Goal: Information Seeking & Learning: Learn about a topic

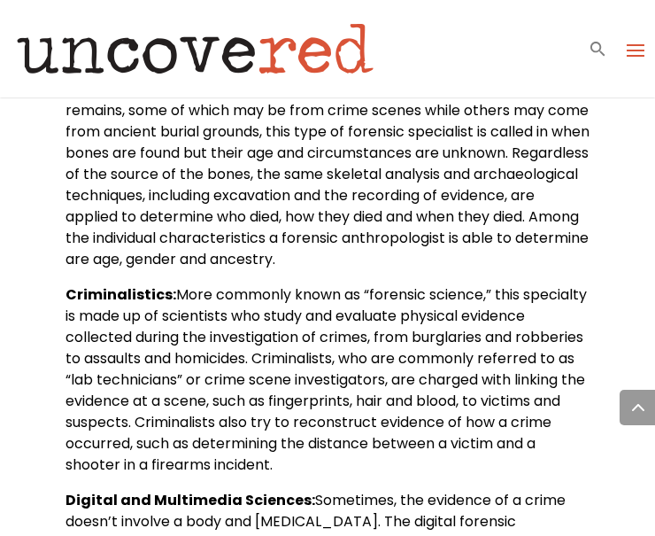
scroll to position [911, 0]
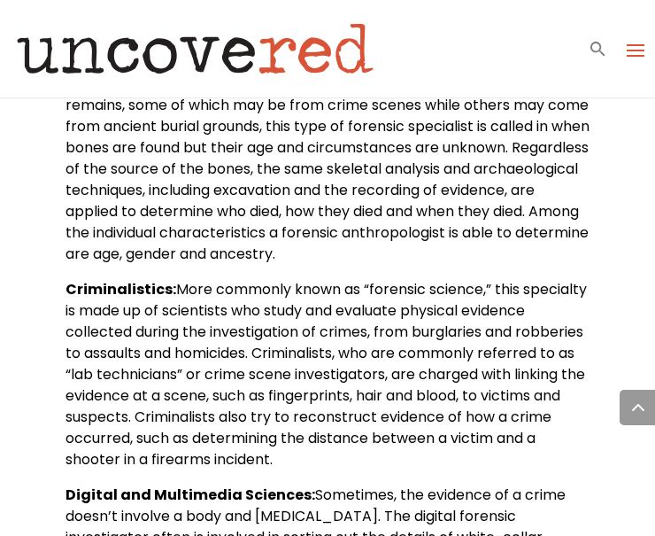
click at [127, 281] on b "Criminalistics:" at bounding box center [120, 289] width 111 height 20
copy b "Criminalistics"
click at [429, 180] on span "A subfield of physical anthropology, or the study of human remains, some of whi…" at bounding box center [327, 168] width 524 height 190
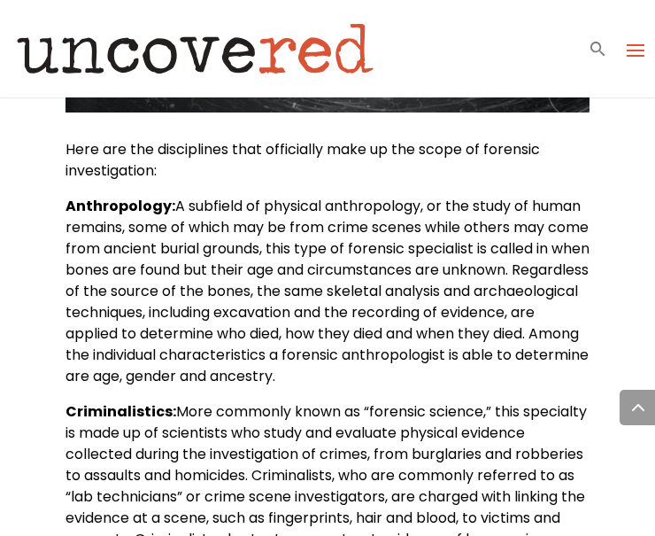
scroll to position [782, 0]
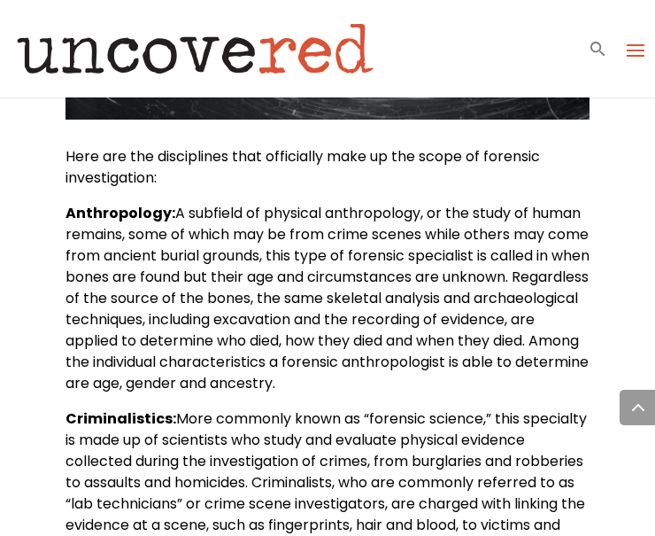
click at [130, 206] on b "Anthropology:" at bounding box center [120, 213] width 110 height 20
copy b "Anthropology"
click at [456, 191] on p "Here are the disciplines that officially make up the scope of forensic investig…" at bounding box center [327, 174] width 524 height 57
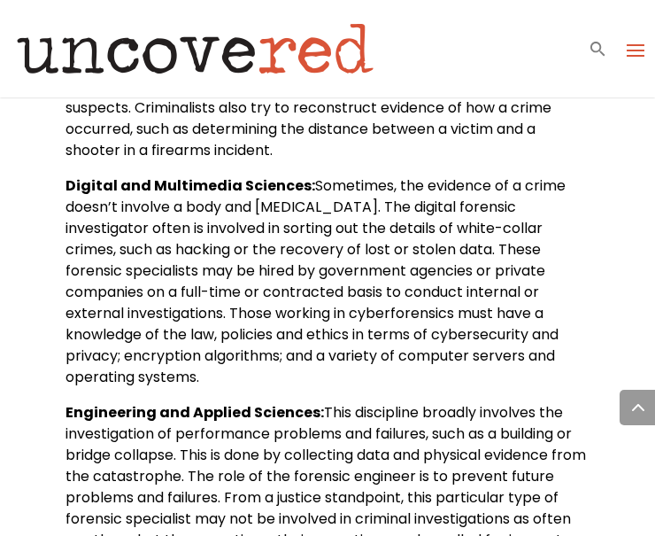
scroll to position [1221, 0]
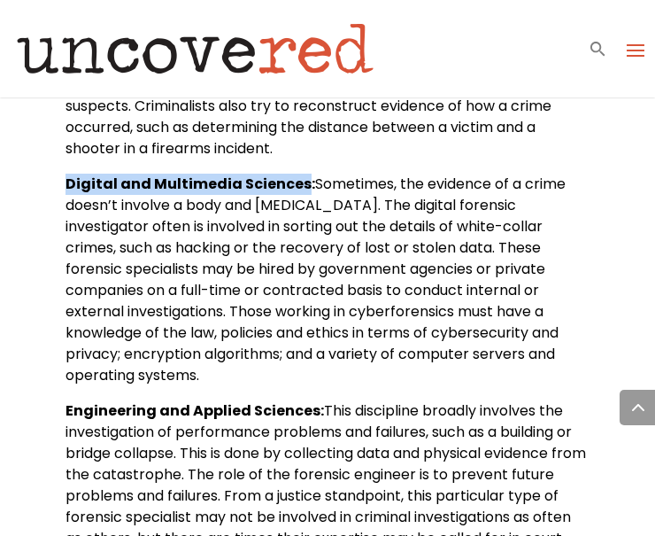
drag, startPoint x: 61, startPoint y: 188, endPoint x: 299, endPoint y: 187, distance: 238.1
click at [299, 187] on div "Inside the 11 Disciplines That Make up the Field of Forensic Science Citizen De…" at bounding box center [327, 543] width 655 height 3335
copy b "Digital and Multimedia Sciences"
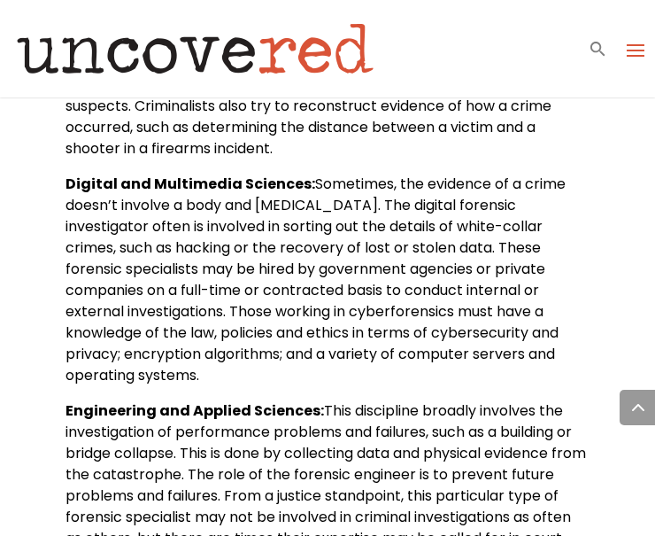
click at [429, 265] on span "Sometimes, the evidence of a crime doesn’t involve a body and [MEDICAL_DATA]. T…" at bounding box center [315, 279] width 500 height 212
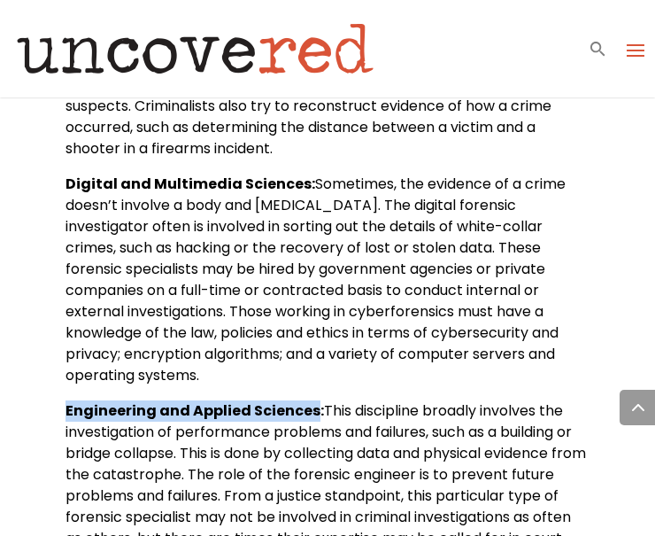
drag, startPoint x: 311, startPoint y: 389, endPoint x: 66, endPoint y: 397, distance: 244.4
click at [66, 400] on b "Engineering and Applied Sciences:" at bounding box center [194, 410] width 258 height 20
copy b "Engineering and Applied Sciences"
click at [481, 75] on div "Cold Cases Resources Community About Contact Us Become a Member Cold Cases Reso…" at bounding box center [327, 48] width 655 height 97
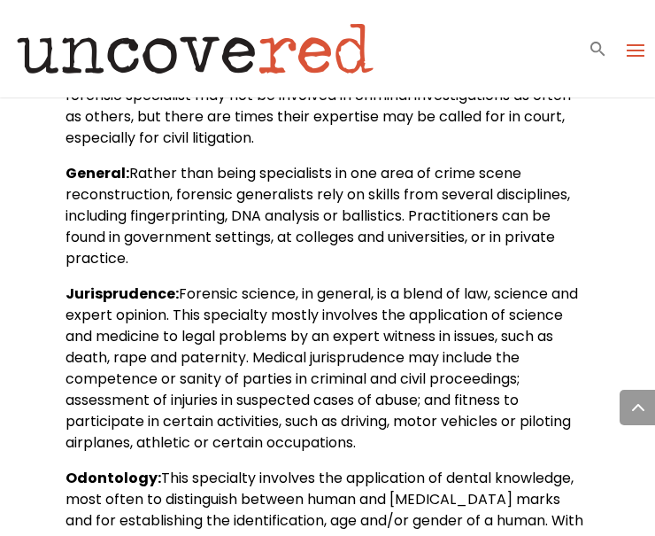
scroll to position [1662, 0]
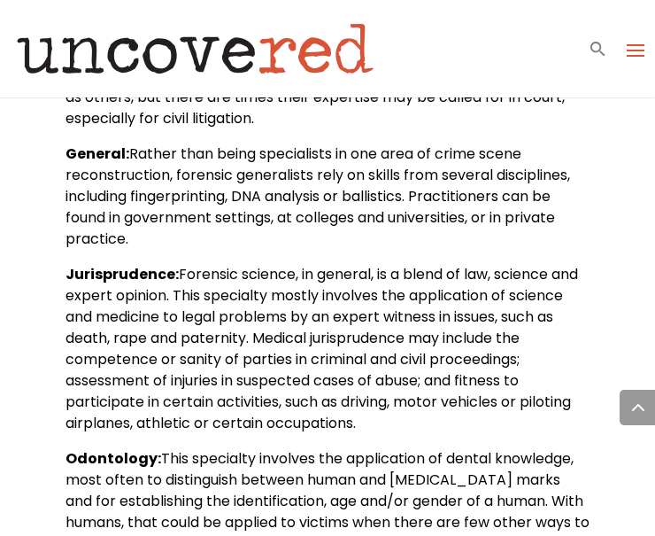
click at [89, 143] on b "General:" at bounding box center [97, 153] width 64 height 20
copy b "General"
click at [435, 205] on span "Rather than being specialists in one area of crime scene reconstruction, forens…" at bounding box center [317, 195] width 505 height 105
click at [128, 264] on b "Jurisprudence:" at bounding box center [121, 274] width 113 height 20
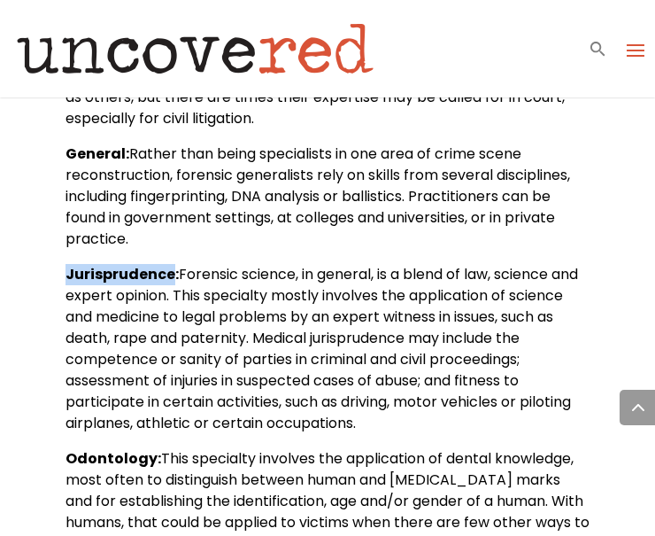
click at [128, 264] on b "Jurisprudence:" at bounding box center [121, 274] width 113 height 20
copy b "Jurisprudence"
click at [492, 264] on span "Forensic science, in general, is a blend of law, science and expert opinion. Th…" at bounding box center [321, 348] width 512 height 169
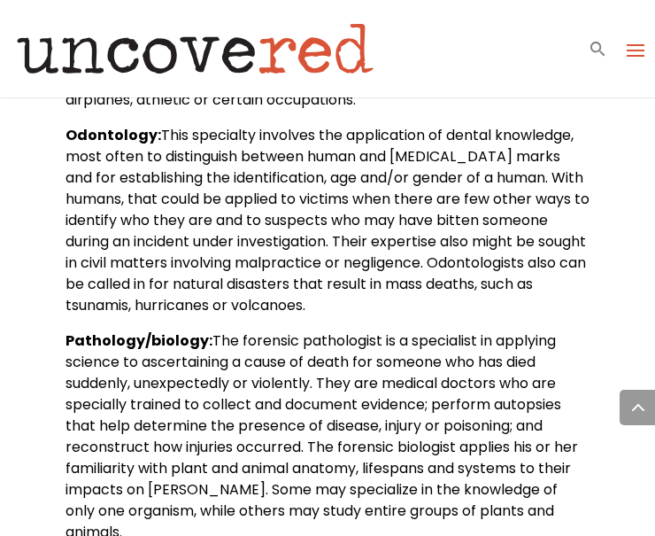
scroll to position [1994, 0]
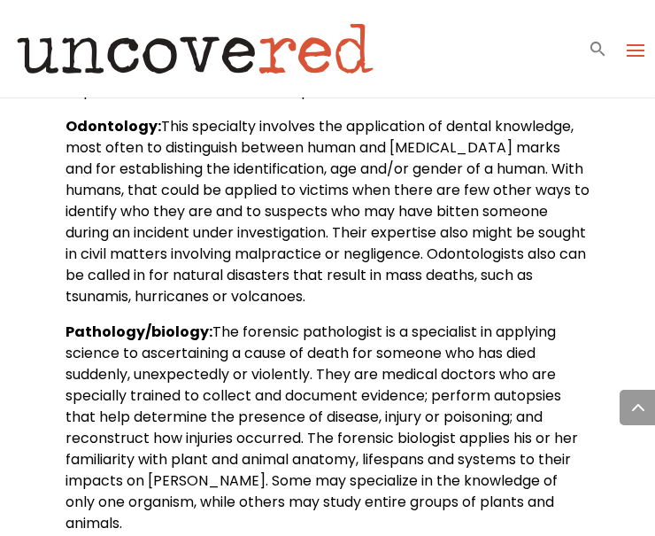
click at [96, 116] on b "Odontology:" at bounding box center [113, 126] width 96 height 20
copy b "Odontology"
click at [531, 264] on span "This specialty involves the application of dental knowledge, most often to dist…" at bounding box center [327, 211] width 524 height 190
drag, startPoint x: 35, startPoint y: 312, endPoint x: 199, endPoint y: 305, distance: 163.9
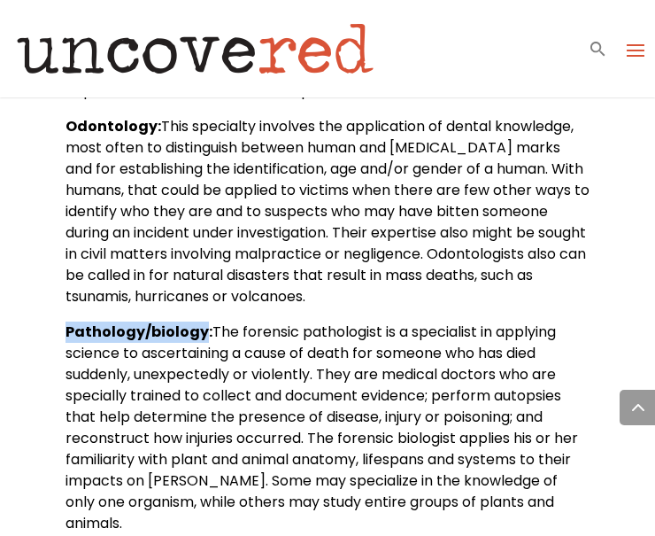
copy b "Pathology/biology"
click at [451, 321] on span "The forensic pathologist is a specialist in applying science to ascertaining a …" at bounding box center [321, 427] width 512 height 212
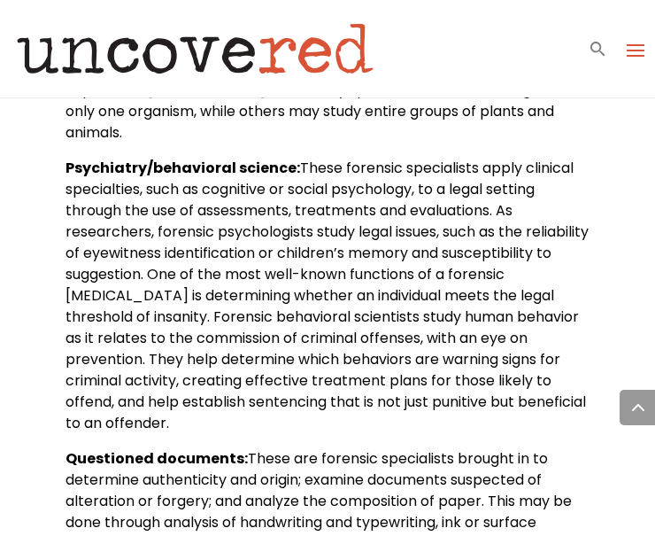
scroll to position [2385, 0]
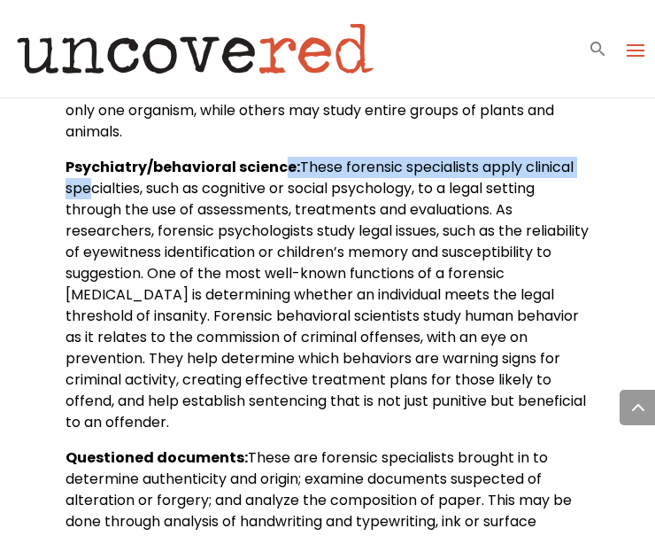
drag, startPoint x: 284, startPoint y: 147, endPoint x: 85, endPoint y: 160, distance: 199.6
click at [85, 160] on p "Psychiatry/behavioral science: These forensic specialists apply clinical specia…" at bounding box center [327, 302] width 524 height 290
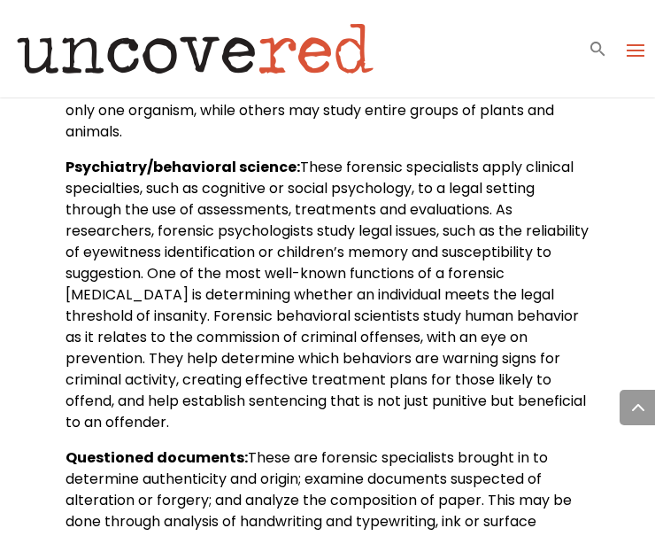
click at [137, 173] on span "These forensic specialists apply clinical specialties, such as cognitive or soc…" at bounding box center [326, 294] width 523 height 275
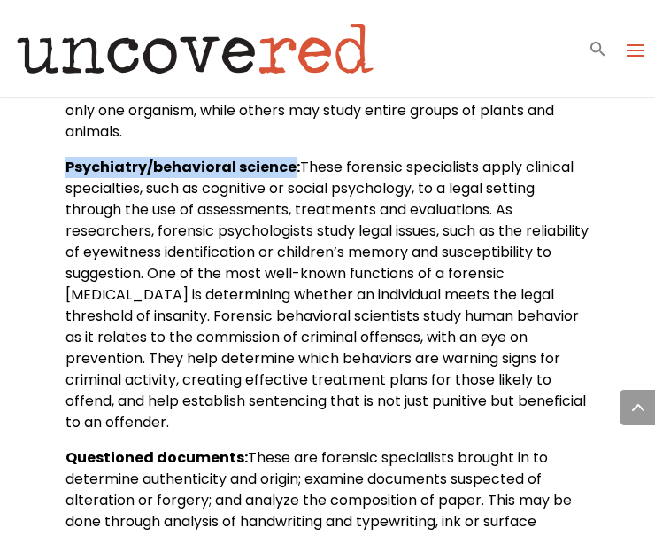
drag, startPoint x: 287, startPoint y: 143, endPoint x: 35, endPoint y: 151, distance: 251.5
copy b "Psychiatry/behavioral science"
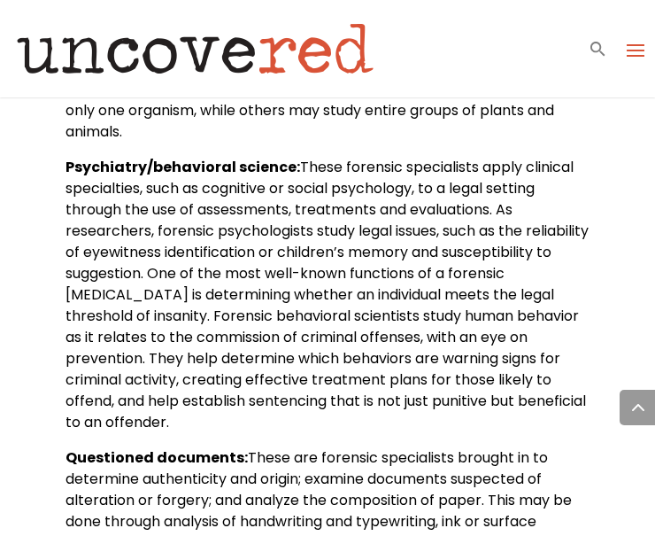
click at [392, 253] on span "These forensic specialists apply clinical specialties, such as cognitive or soc…" at bounding box center [326, 294] width 523 height 275
drag, startPoint x: 236, startPoint y: 437, endPoint x: 51, endPoint y: 441, distance: 185.0
copy b "Questioned documents"
click at [488, 204] on span "These forensic specialists apply clinical specialties, such as cognitive or soc…" at bounding box center [326, 294] width 523 height 275
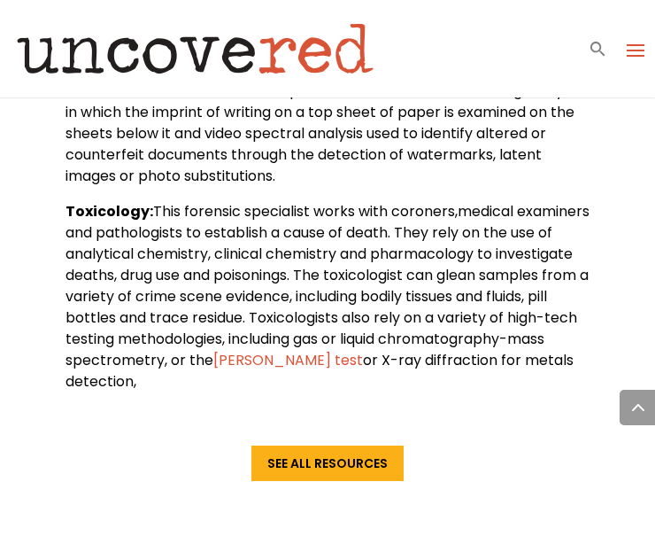
scroll to position [2838, 0]
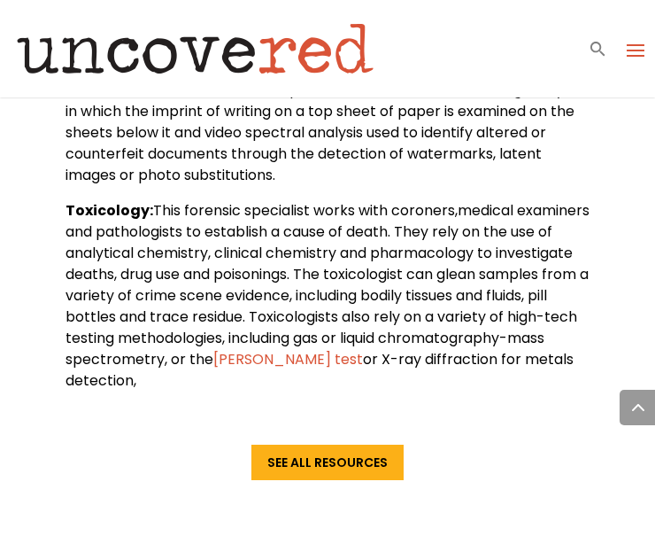
click at [96, 200] on b "Toxicology:" at bounding box center [109, 210] width 88 height 20
click at [422, 200] on span "This forensic specialist works with coroners,medical examiners and pathologists…" at bounding box center [327, 284] width 524 height 169
click at [439, 105] on span "These are forensic specialists brought in to determine authenticity and origin;…" at bounding box center [324, 90] width 518 height 190
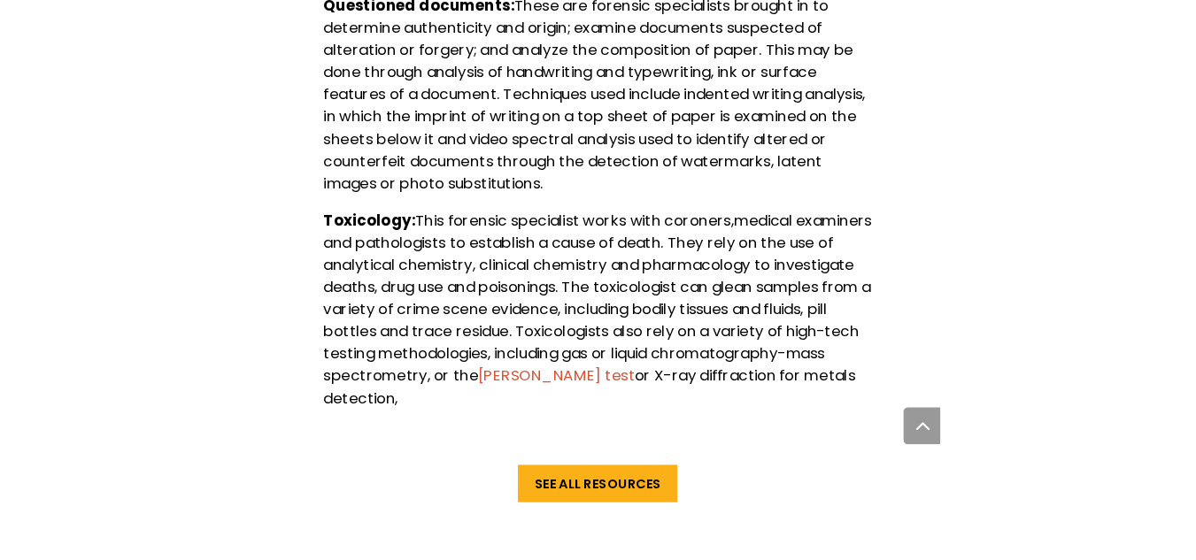
scroll to position [2579, 0]
